Goal: Information Seeking & Learning: Understand process/instructions

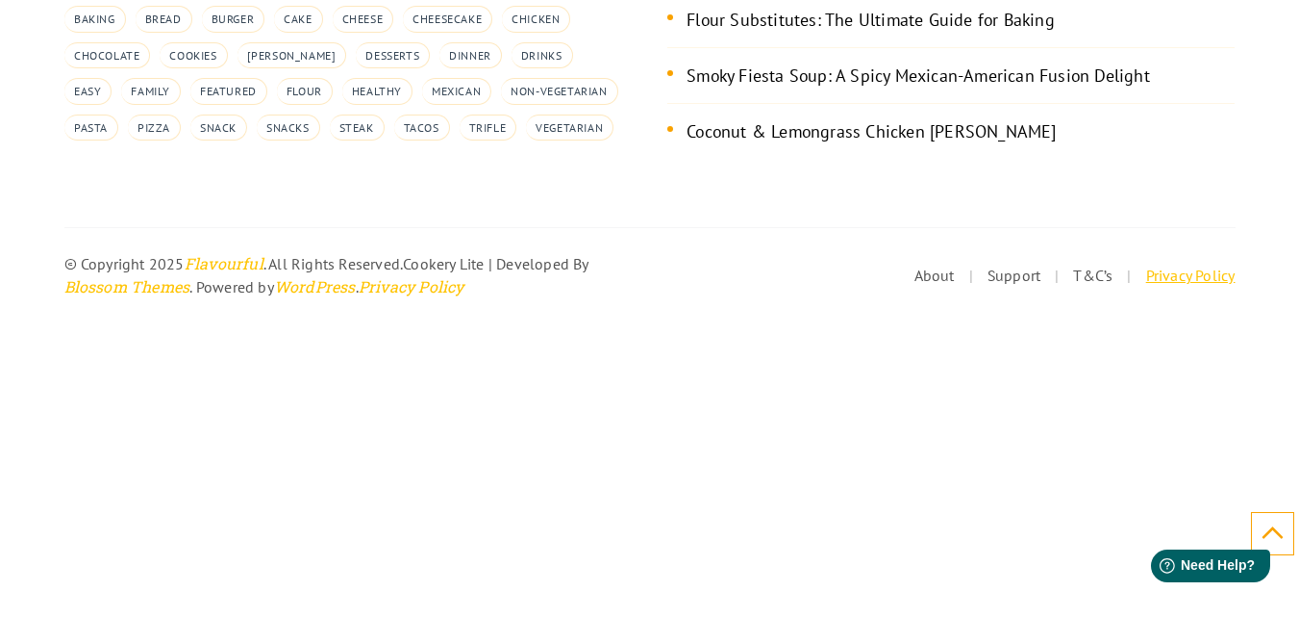
click at [1155, 272] on link "Privacy Policy" at bounding box center [1190, 274] width 89 height 19
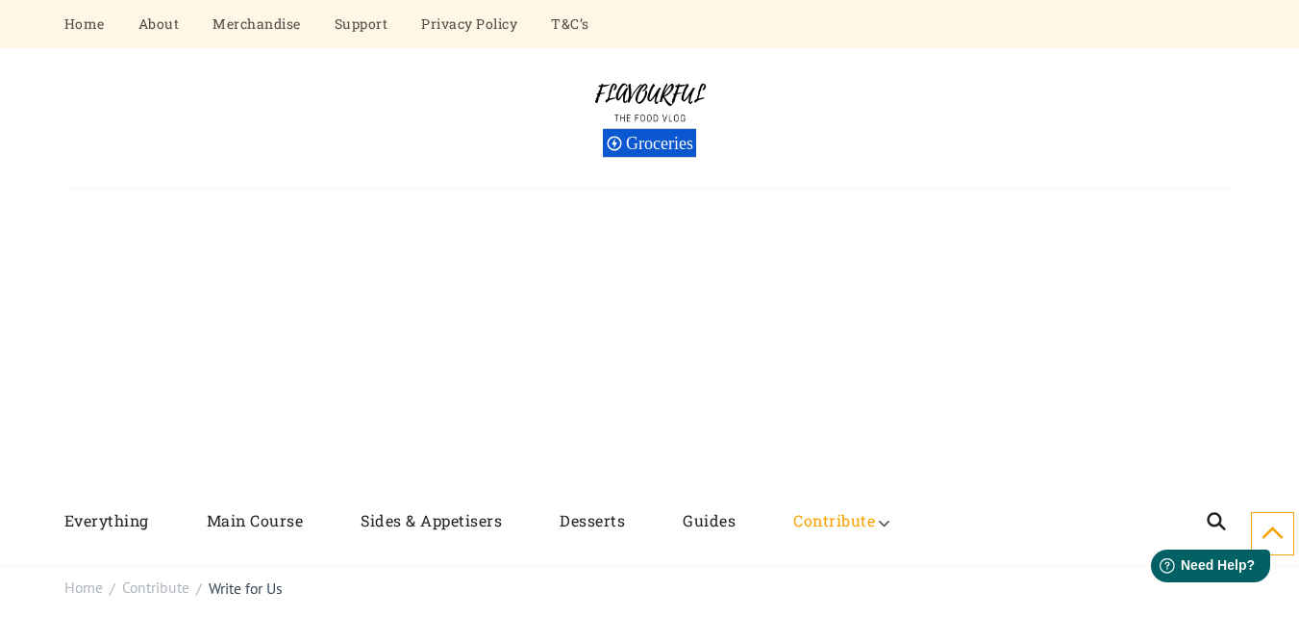
scroll to position [3612, 0]
